Goal: Task Accomplishment & Management: Manage account settings

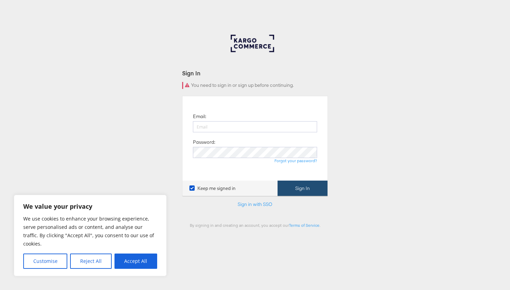
type input "[EMAIL_ADDRESS][DOMAIN_NAME]"
click at [305, 190] on button "Sign In" at bounding box center [303, 189] width 50 height 16
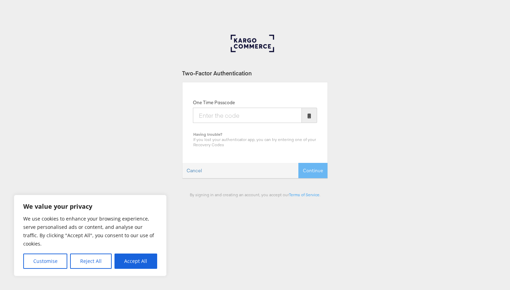
click at [237, 114] on input "One Time Passcode" at bounding box center [247, 115] width 109 height 15
click at [129, 266] on button "Accept All" at bounding box center [136, 260] width 43 height 15
checkbox input "true"
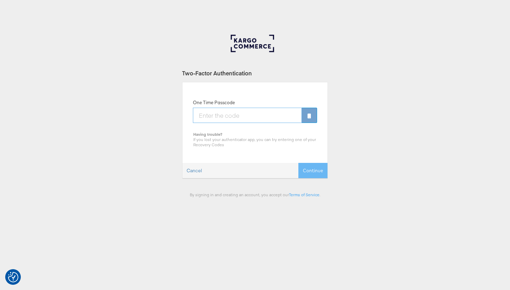
click at [277, 118] on input "One Time Passcode" at bounding box center [247, 115] width 109 height 15
type input "697640"
click at [316, 168] on button "Continue" at bounding box center [313, 171] width 29 height 16
